Goal: Task Accomplishment & Management: Complete application form

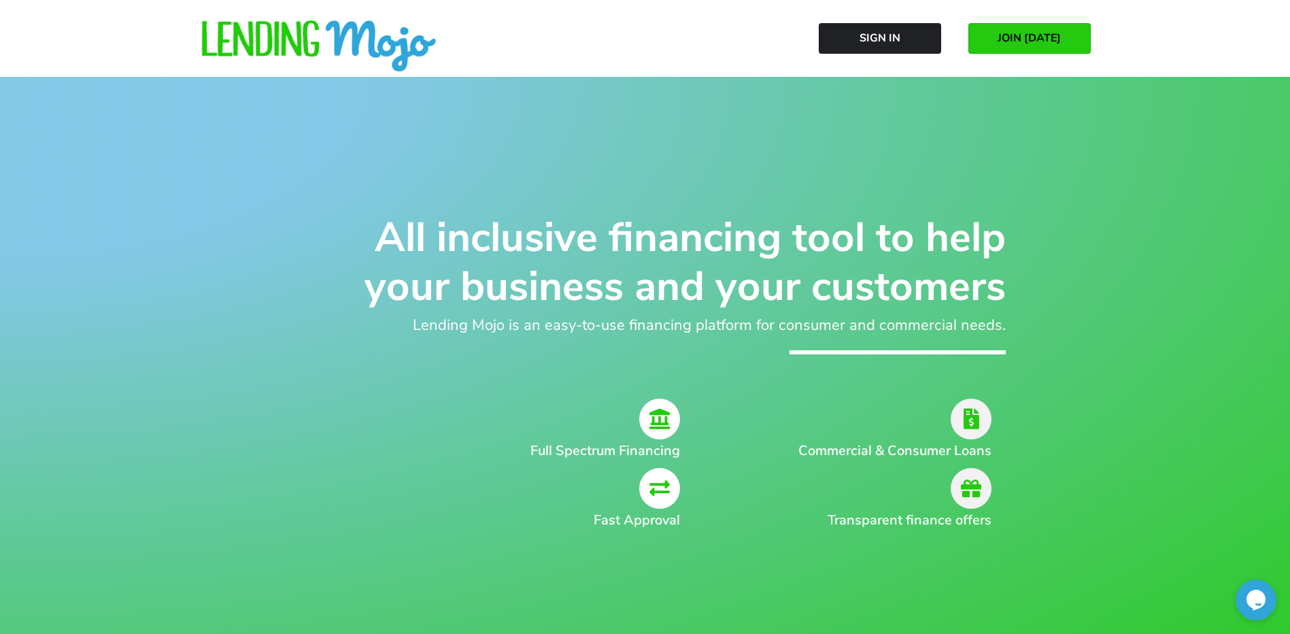
click at [994, 40] on link "JOIN [DATE]" at bounding box center [1029, 38] width 122 height 31
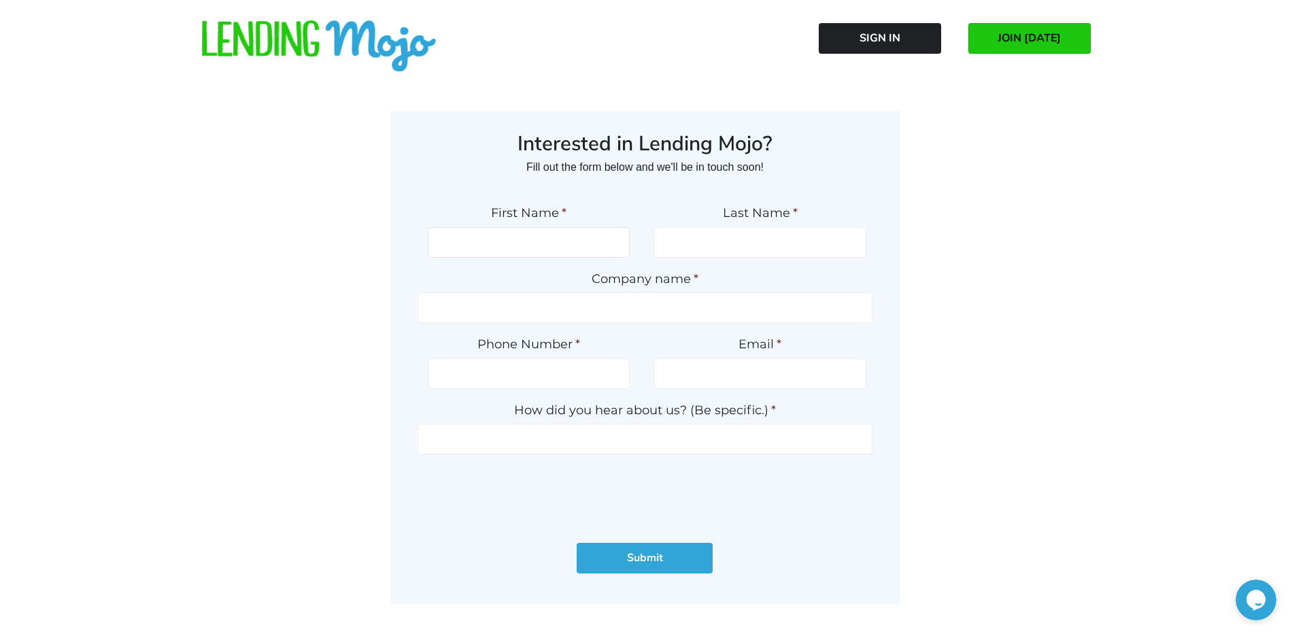
click at [541, 231] on input "First Name *" at bounding box center [529, 242] width 202 height 31
type input "anthony"
type input "deanes"
type input "YOUR KAR COMPANY"
type input "(757) 480-0100"
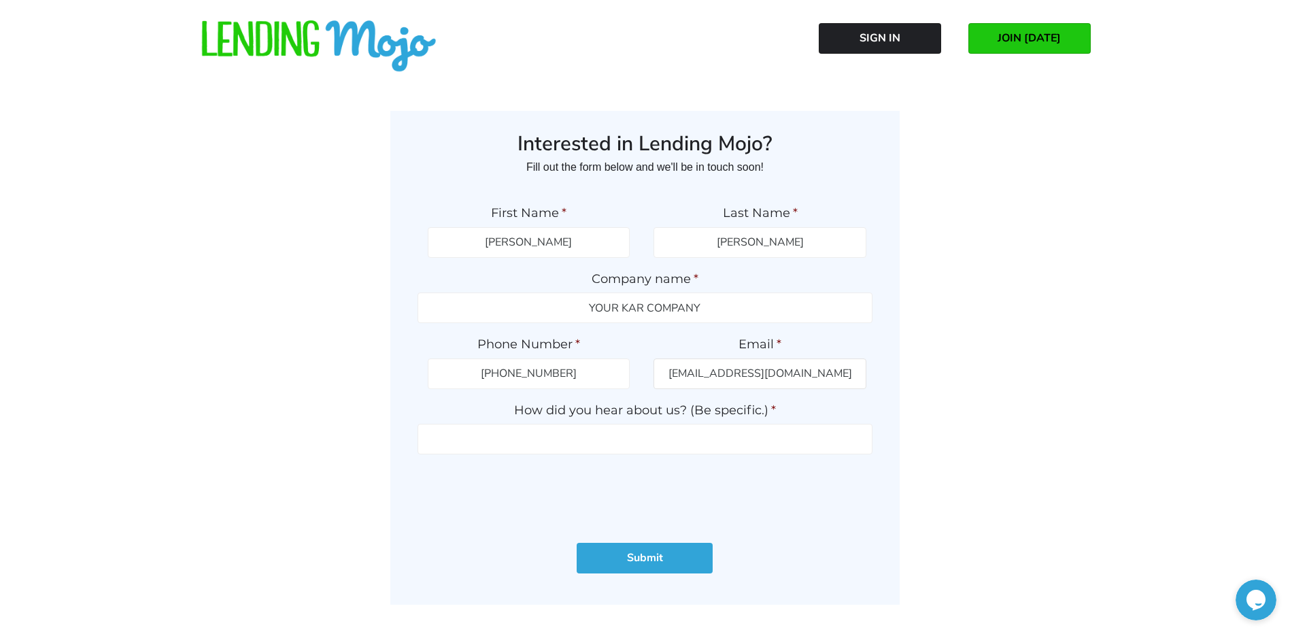
type input "ADEANES@YOURKAR.COM"
click at [530, 443] on input "How did you hear about us? (Be specific.) *" at bounding box center [645, 439] width 455 height 31
type input "VIADA"
click at [662, 554] on input "Submit" at bounding box center [645, 558] width 136 height 31
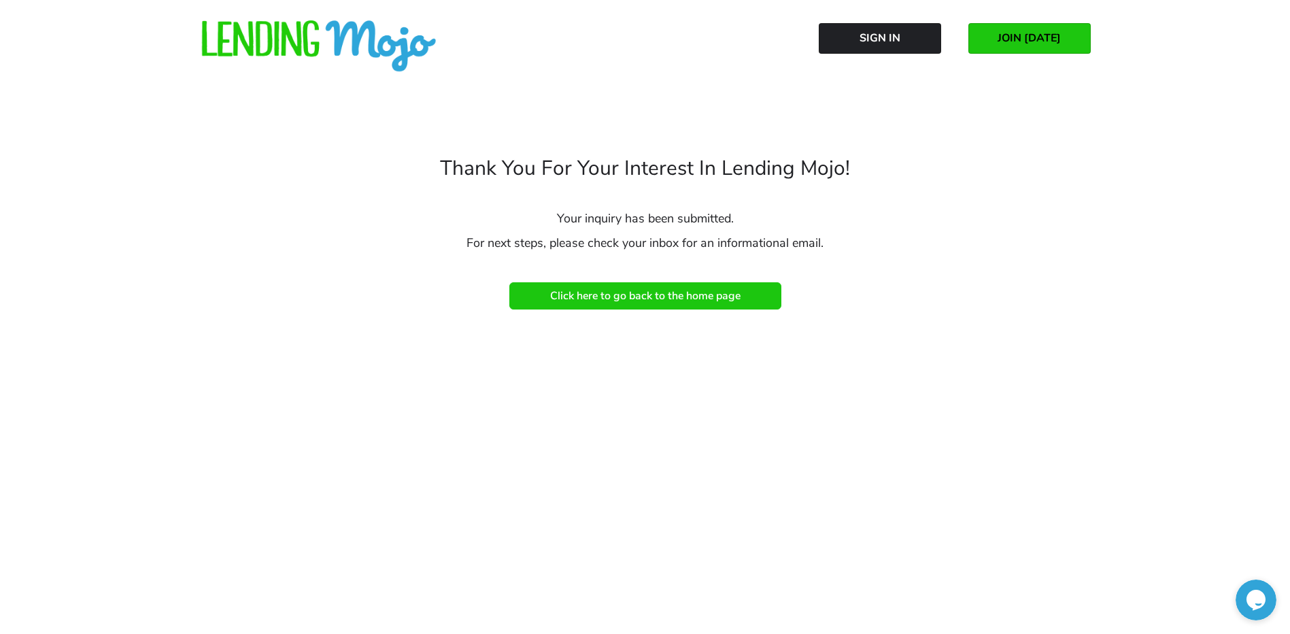
click at [692, 292] on span "Click here to go back to the home page" at bounding box center [645, 296] width 190 height 12
